Goal: Task Accomplishment & Management: Manage account settings

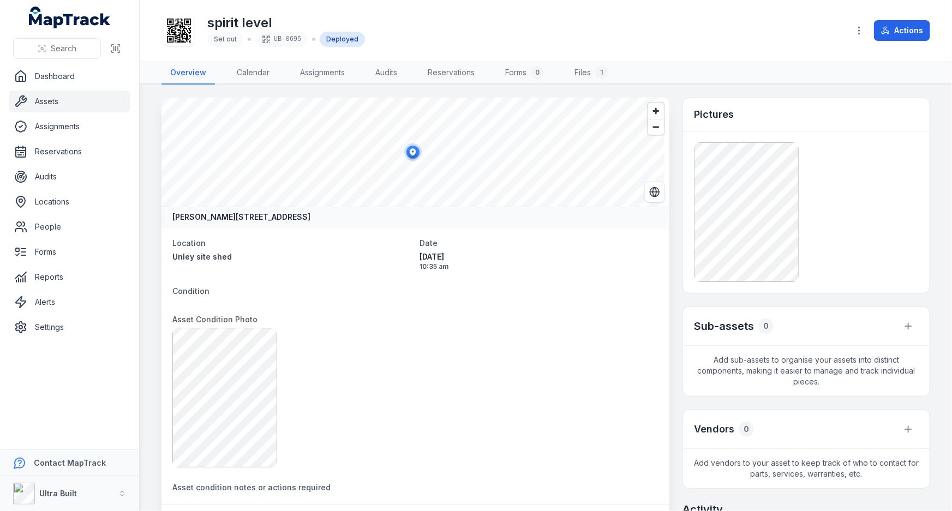
click at [47, 101] on link "Assets" at bounding box center [70, 102] width 122 height 22
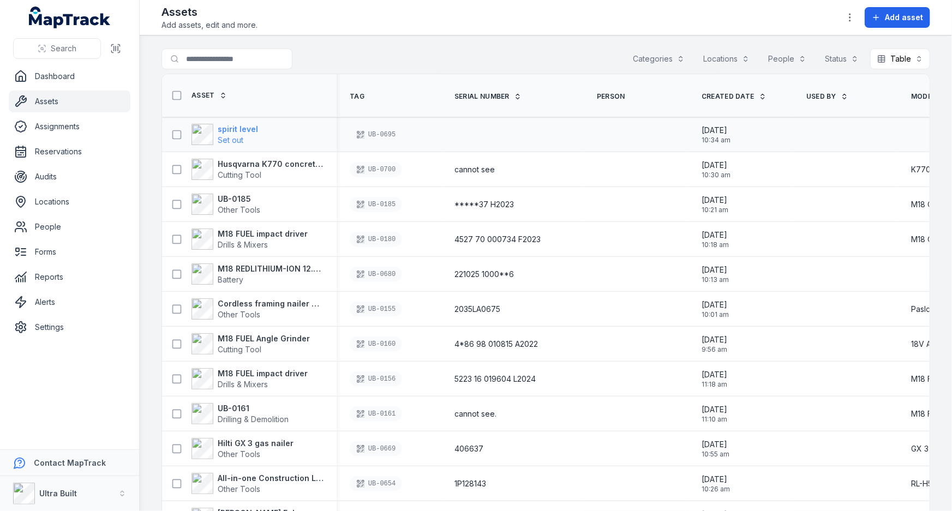
click at [233, 124] on strong "spirit level" at bounding box center [238, 129] width 40 height 11
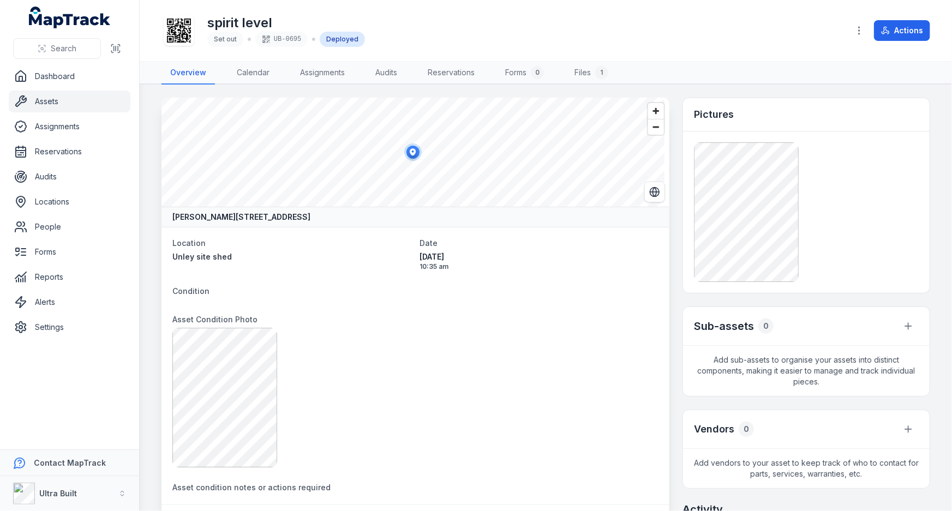
scroll to position [248, 0]
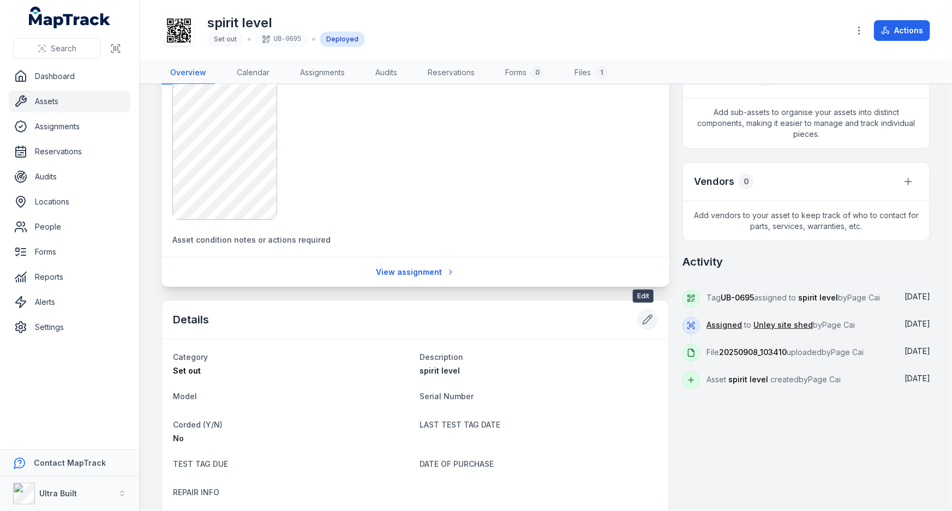
click at [642, 314] on icon at bounding box center [647, 319] width 11 height 11
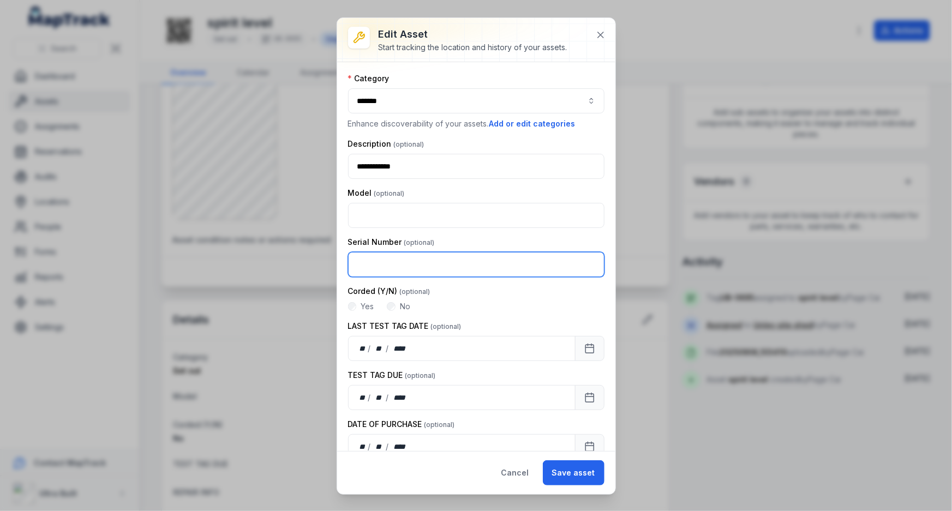
click at [388, 264] on input "text" at bounding box center [476, 264] width 257 height 25
type input "**********"
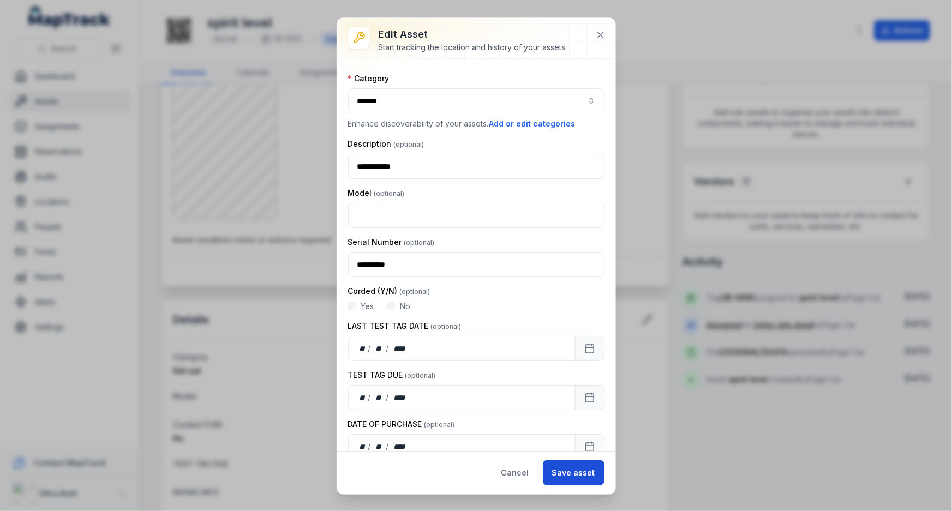
click at [583, 464] on button "Save asset" at bounding box center [574, 473] width 62 height 25
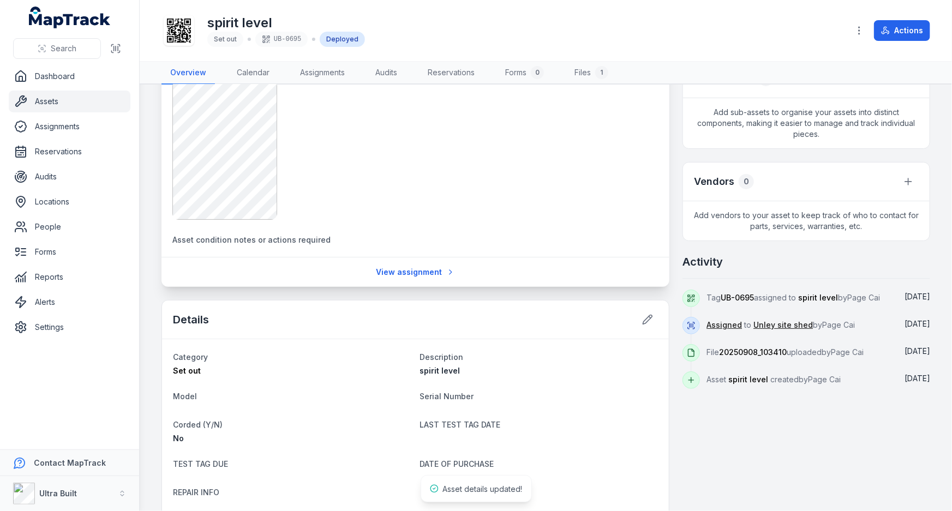
click at [41, 101] on link "Assets" at bounding box center [70, 102] width 122 height 22
